Goal: Find specific page/section: Go to known website

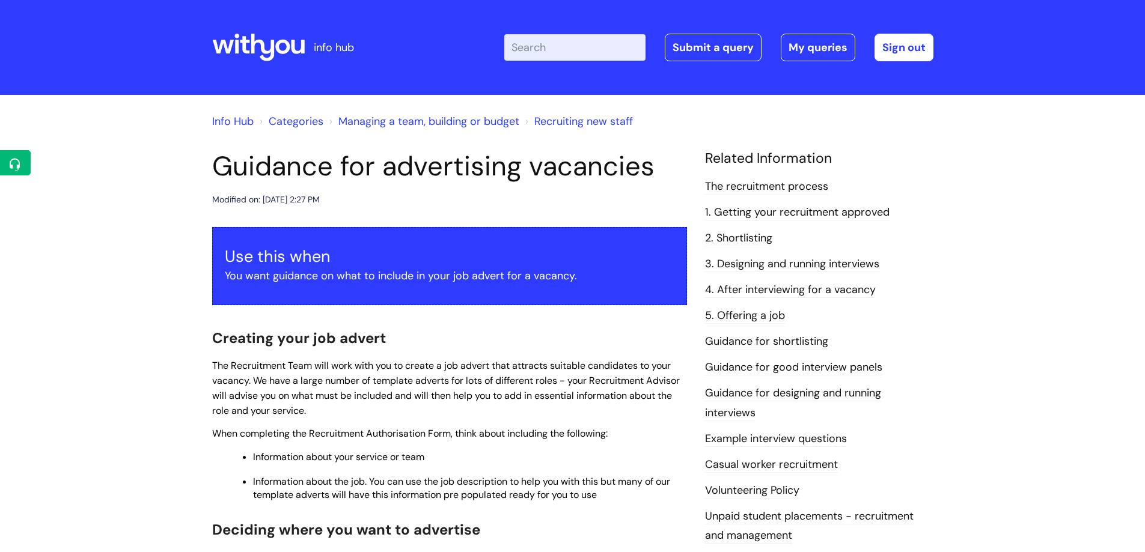
click at [771, 186] on link "The recruitment process" at bounding box center [766, 187] width 123 height 16
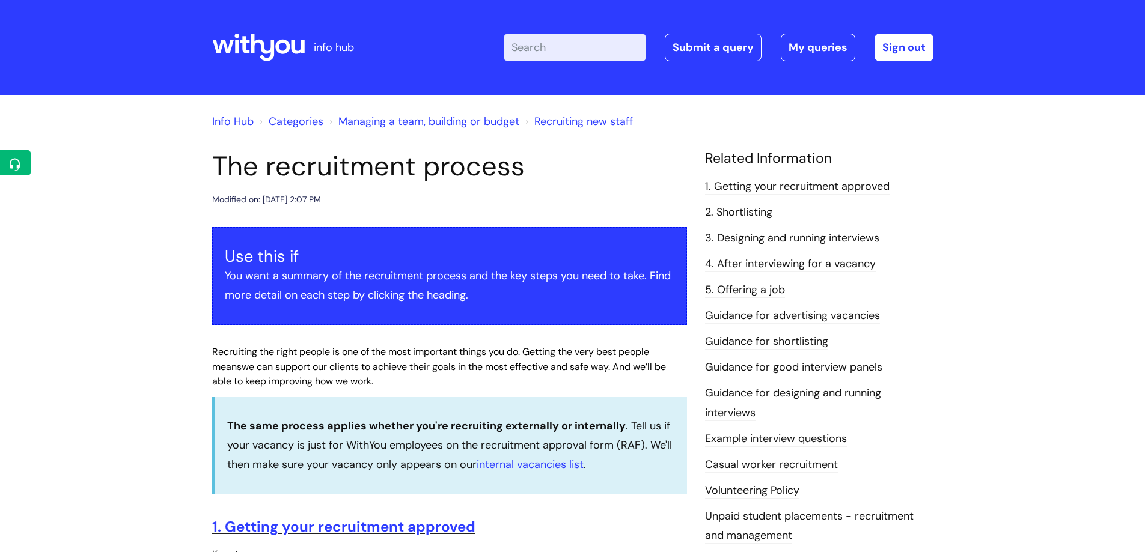
click at [585, 50] on input "Enter your search term here..." at bounding box center [574, 47] width 141 height 26
type input "occy"
click button "Search" at bounding box center [0, 0] width 0 height 0
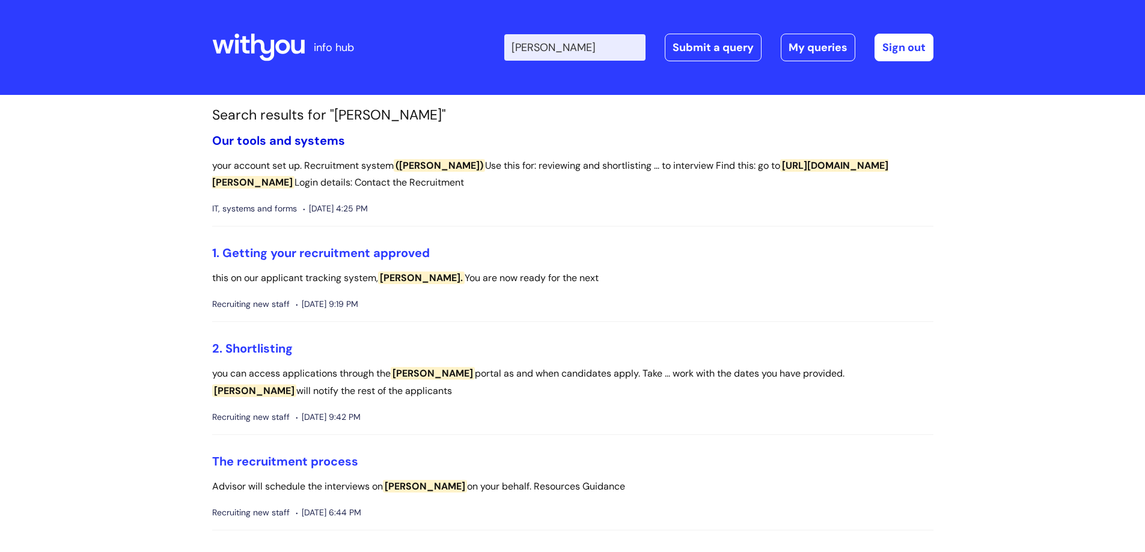
click at [233, 137] on link "Our tools and systems" at bounding box center [278, 141] width 133 height 16
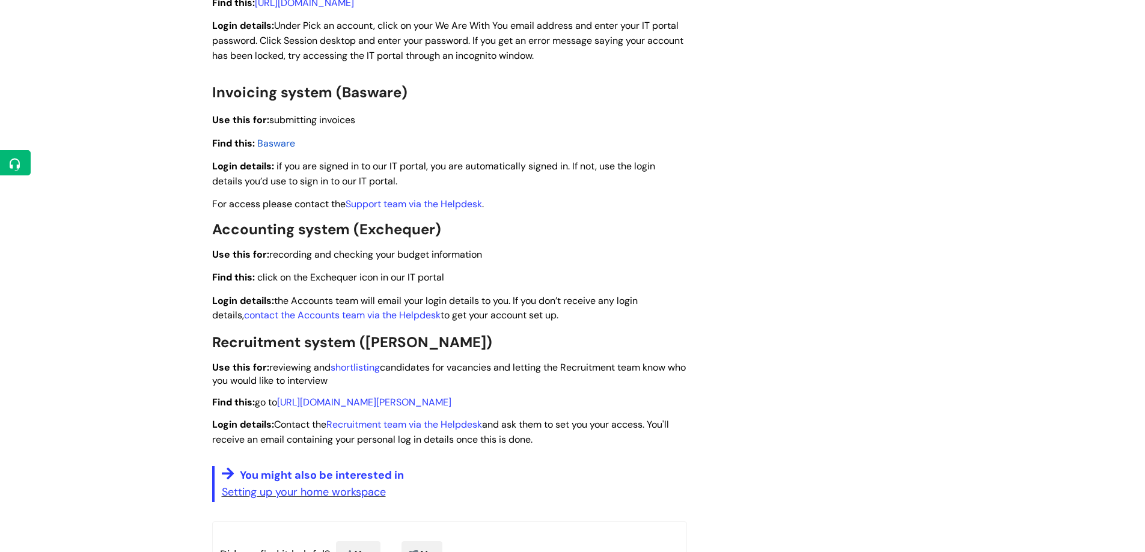
scroll to position [1622, 0]
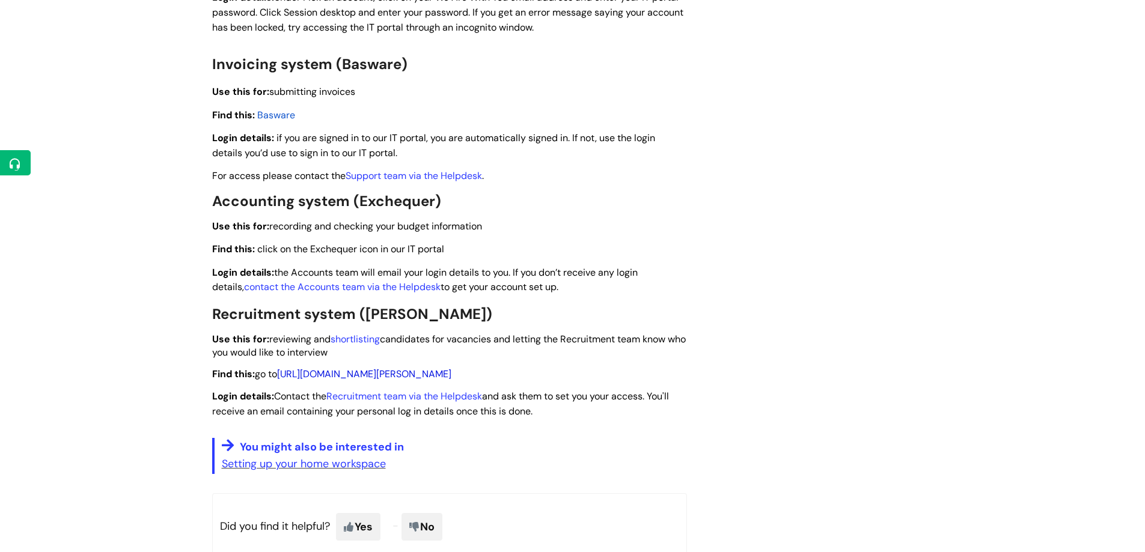
click at [338, 369] on link "[URL][DOMAIN_NAME][PERSON_NAME]" at bounding box center [364, 374] width 174 height 13
